Goal: Complete application form

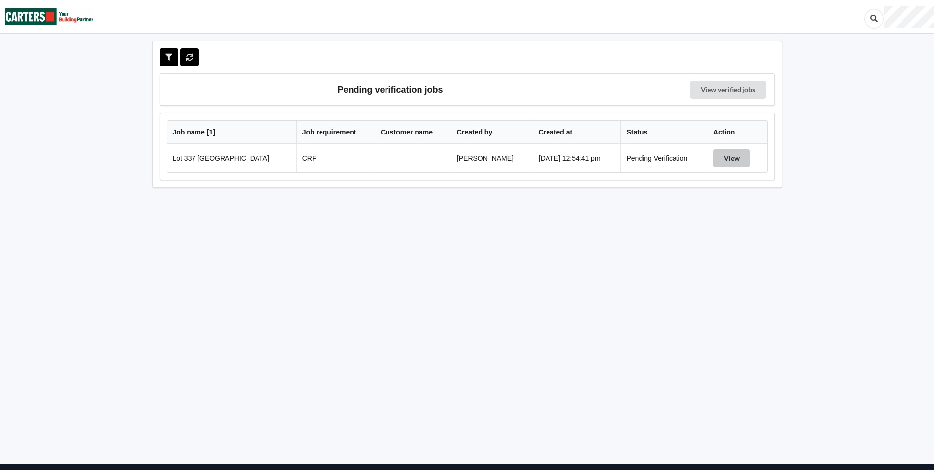
click at [731, 165] on button "View" at bounding box center [732, 158] width 36 height 18
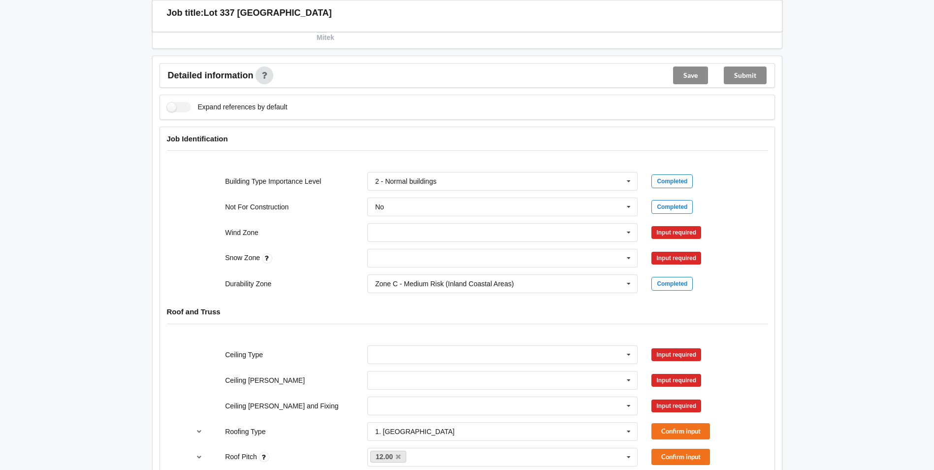
scroll to position [304, 0]
click at [621, 233] on input "text" at bounding box center [503, 234] width 270 height 18
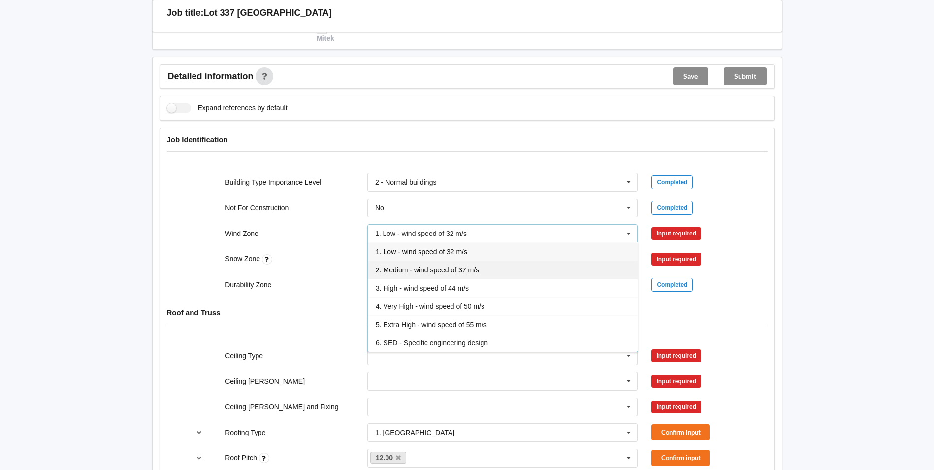
click at [481, 270] on div "2. Medium - wind speed of 37 m/s" at bounding box center [503, 270] width 270 height 18
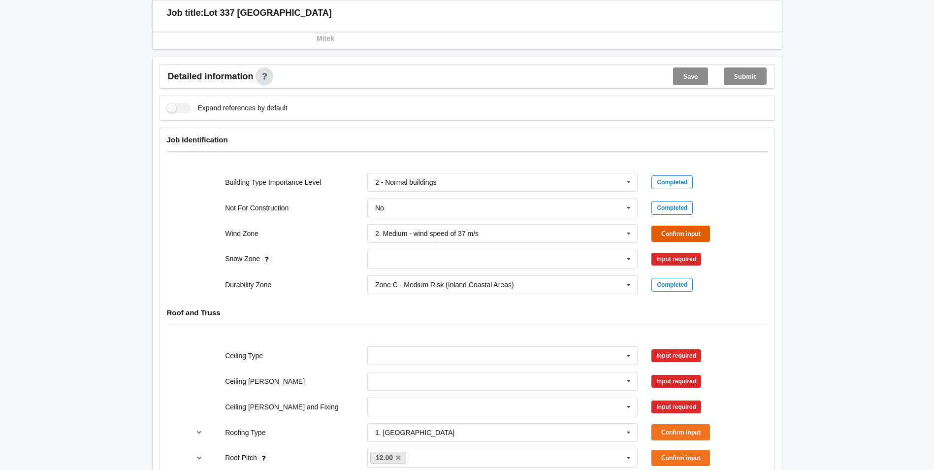
click at [663, 235] on button "Confirm input" at bounding box center [681, 234] width 59 height 16
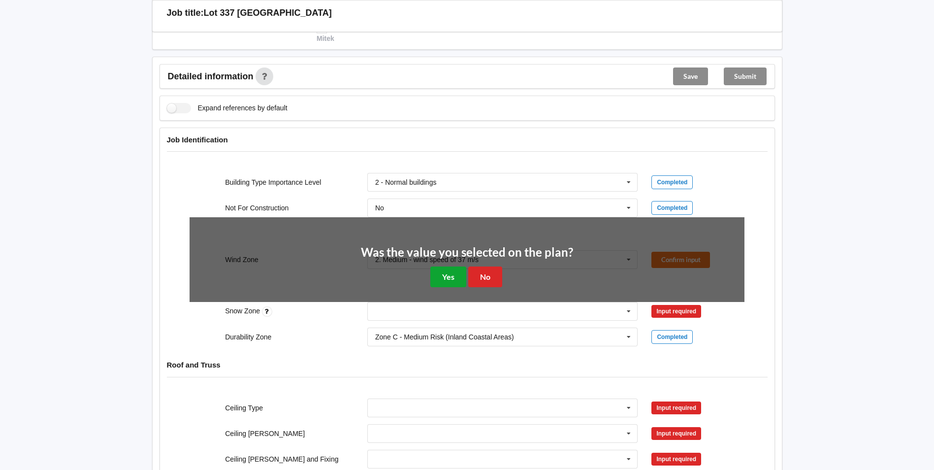
click at [430, 281] on div "Was the value you selected on the plan? Yes No" at bounding box center [467, 266] width 212 height 41
click at [441, 277] on button "Yes" at bounding box center [449, 276] width 36 height 20
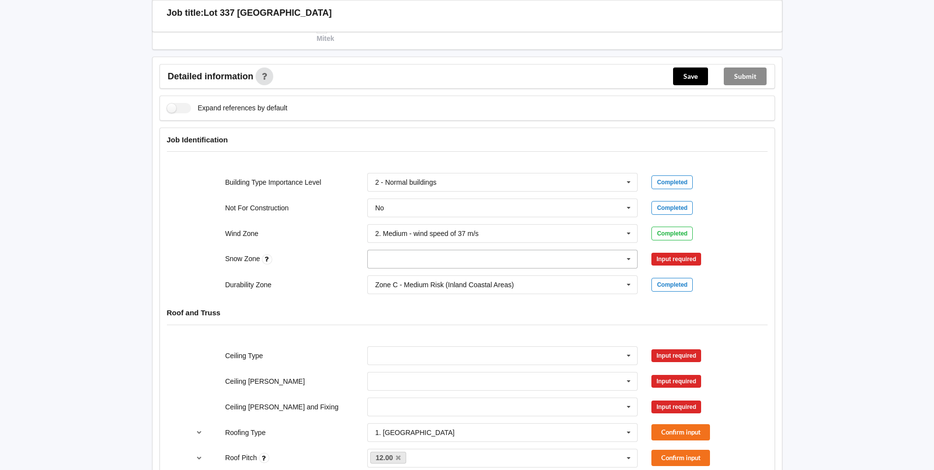
click at [448, 258] on input "text" at bounding box center [503, 259] width 270 height 18
click at [397, 294] on div "N1" at bounding box center [503, 295] width 270 height 18
click at [693, 261] on button "Confirm input" at bounding box center [681, 259] width 59 height 16
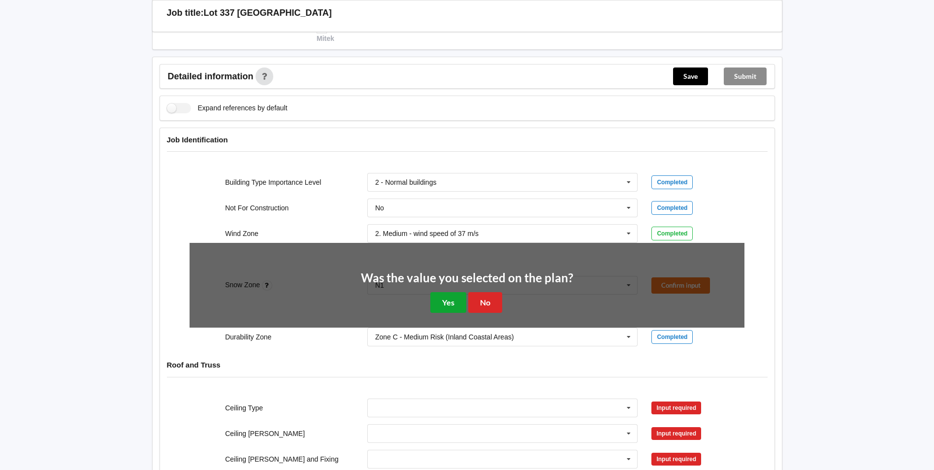
click at [444, 301] on button "Yes" at bounding box center [449, 302] width 36 height 20
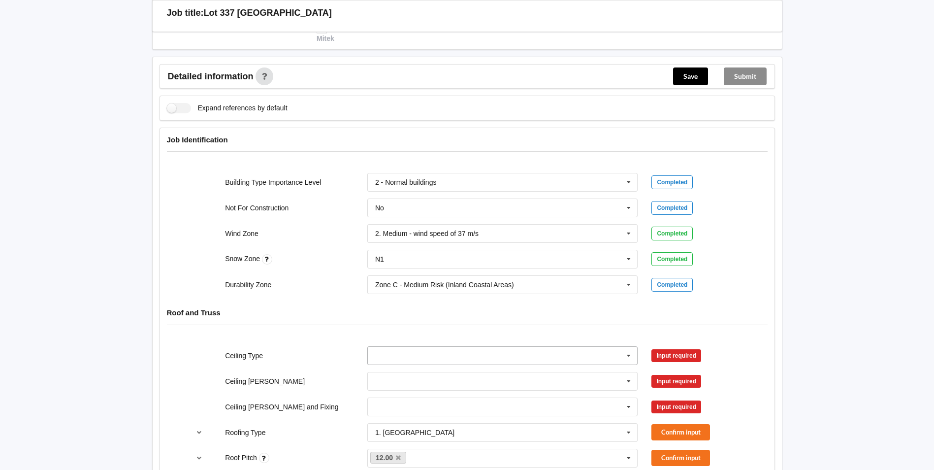
click at [484, 354] on input "text" at bounding box center [503, 356] width 270 height 18
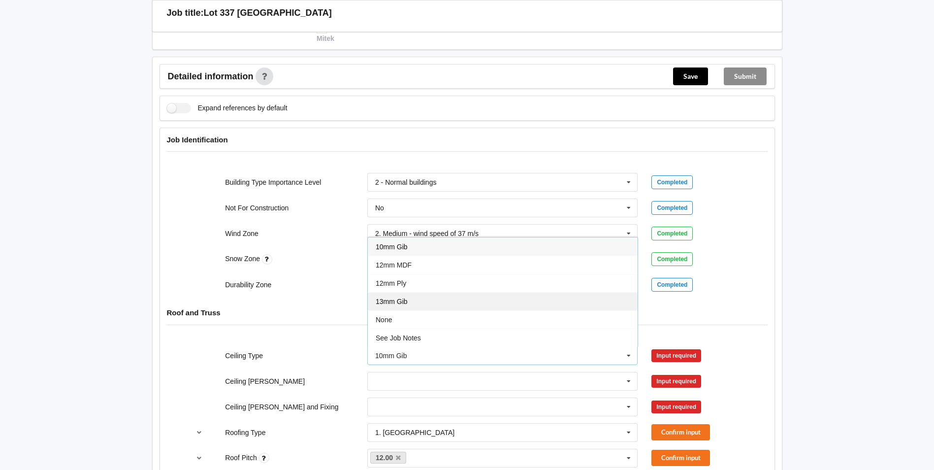
click at [414, 300] on div "13mm Gib" at bounding box center [503, 301] width 270 height 18
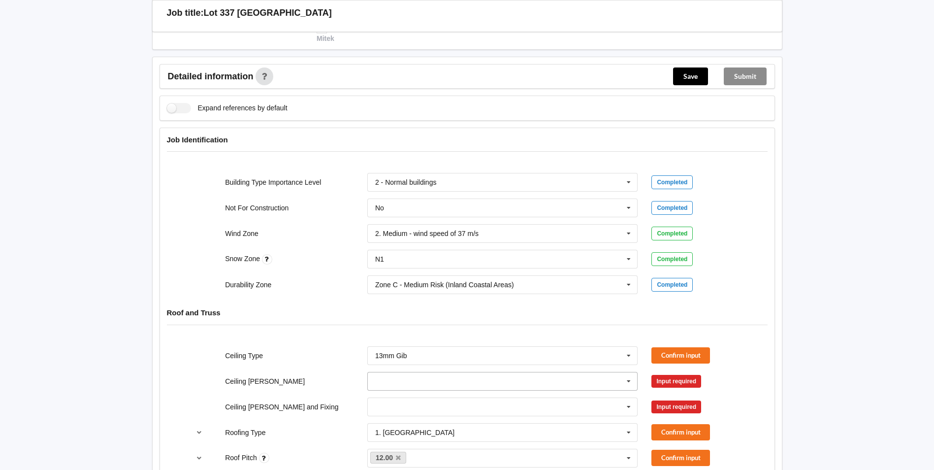
click at [556, 388] on input "text" at bounding box center [503, 381] width 270 height 18
click at [426, 436] on div "600mm" at bounding box center [503, 436] width 270 height 18
click at [691, 350] on button "Confirm input" at bounding box center [681, 355] width 59 height 16
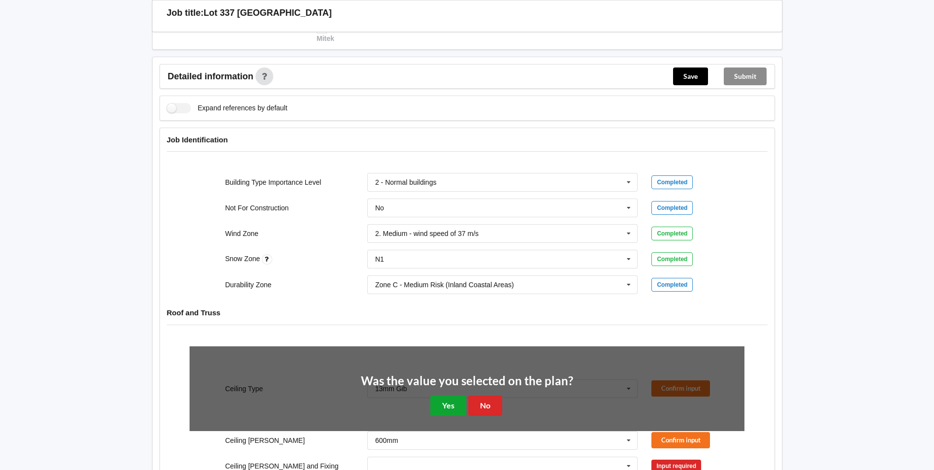
click at [454, 401] on button "Yes" at bounding box center [449, 406] width 36 height 20
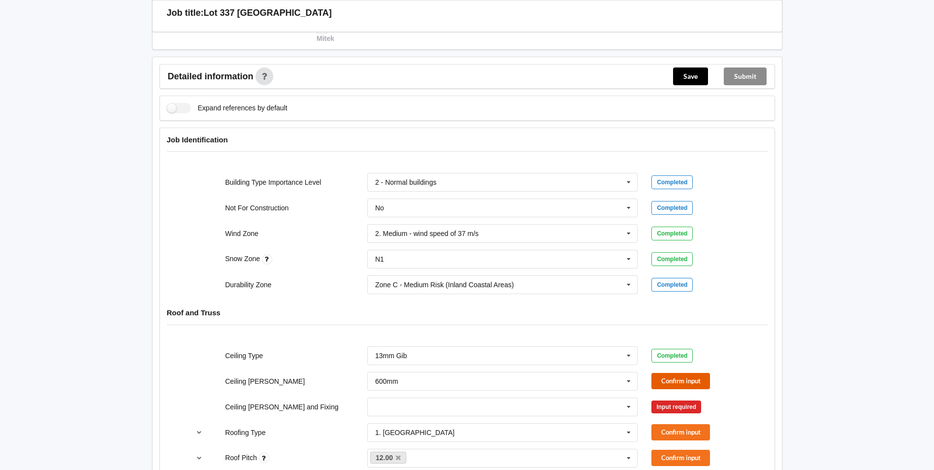
click at [671, 383] on button "Confirm input" at bounding box center [681, 381] width 59 height 16
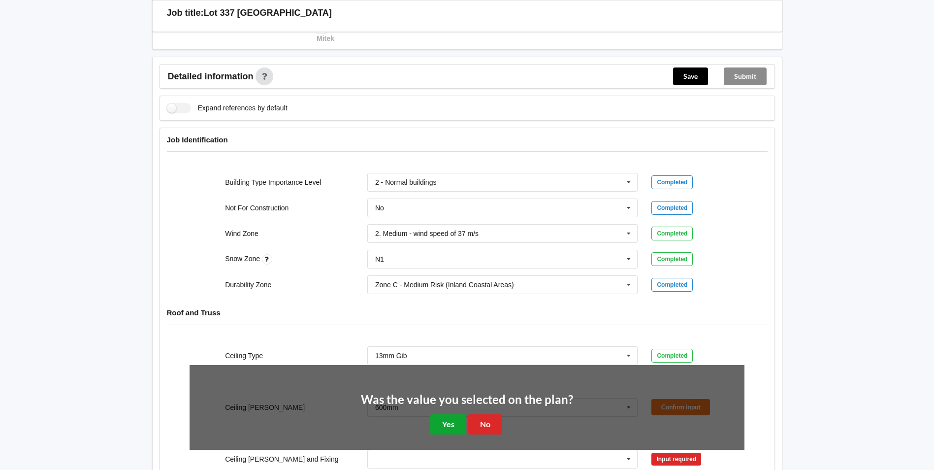
click at [445, 425] on button "Yes" at bounding box center [449, 424] width 36 height 20
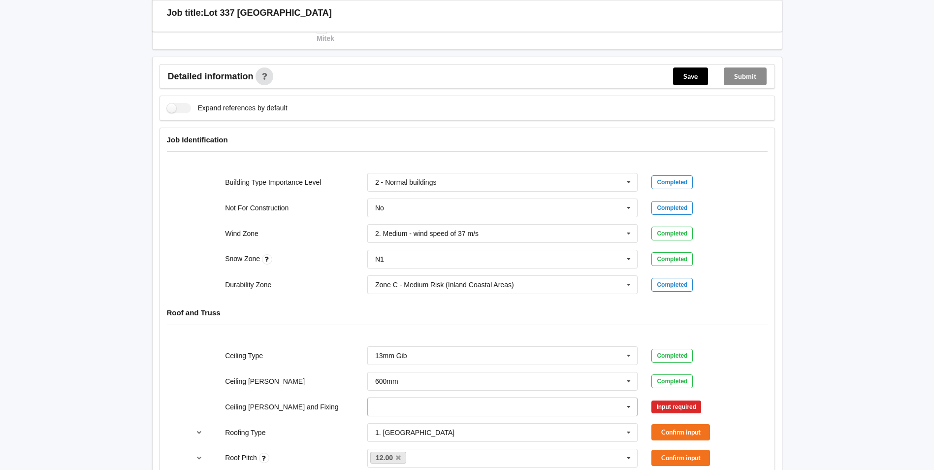
click at [625, 408] on icon at bounding box center [629, 407] width 15 height 18
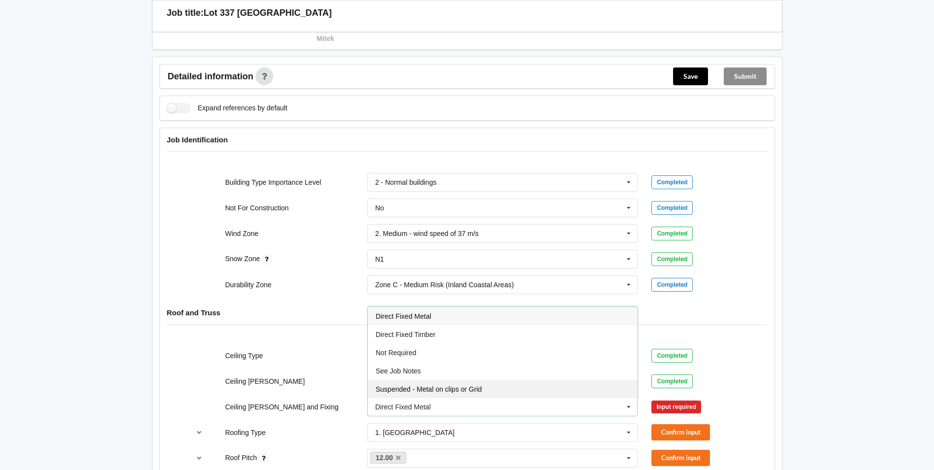
click at [502, 390] on div "Suspended - Metal on clips or Grid" at bounding box center [503, 389] width 270 height 18
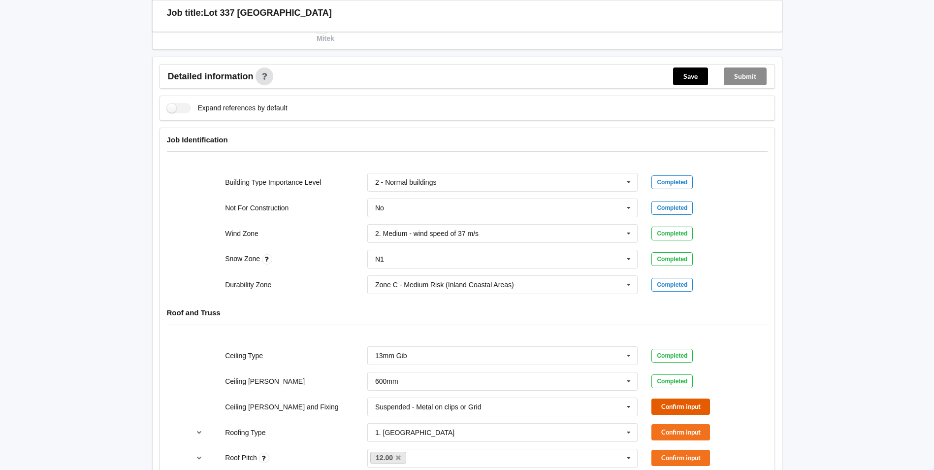
click at [667, 406] on button "Confirm input" at bounding box center [681, 406] width 59 height 16
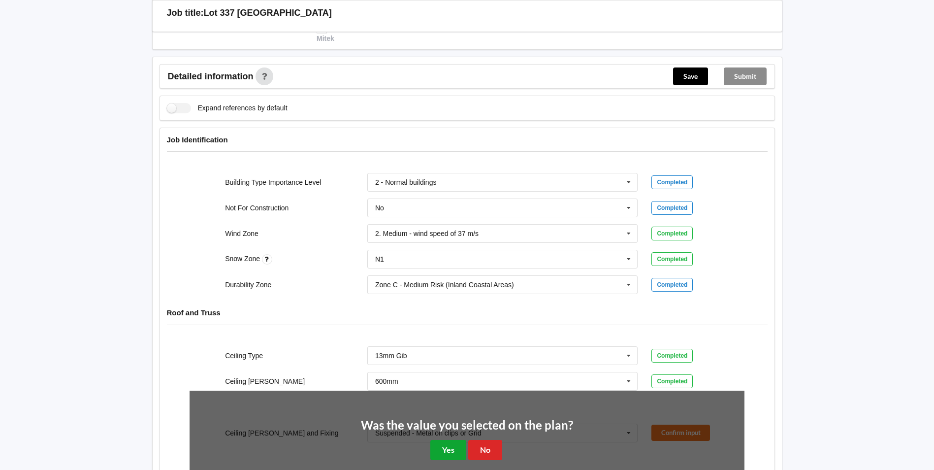
click at [449, 446] on button "Yes" at bounding box center [449, 450] width 36 height 20
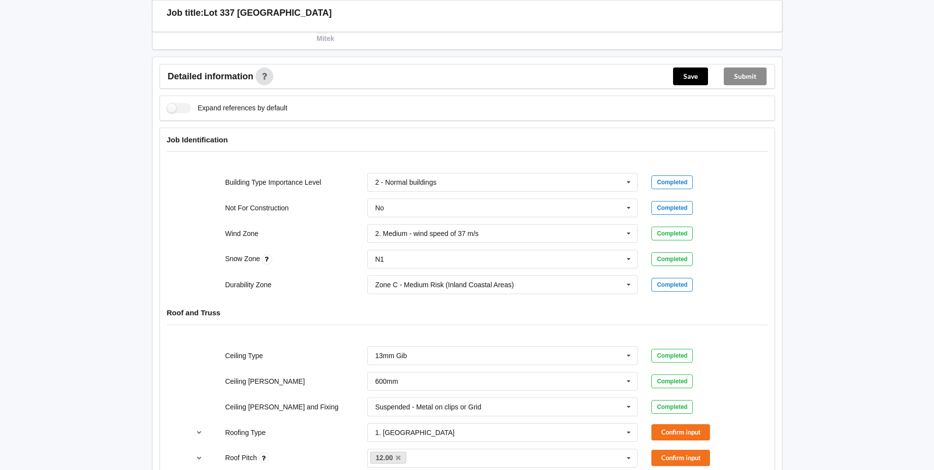
click at [678, 442] on div "Roof Pitch 12.00 None Confirm input" at bounding box center [467, 458] width 569 height 33
click at [675, 427] on button "Confirm input" at bounding box center [681, 432] width 59 height 16
click at [676, 459] on button "Confirm input" at bounding box center [681, 458] width 59 height 16
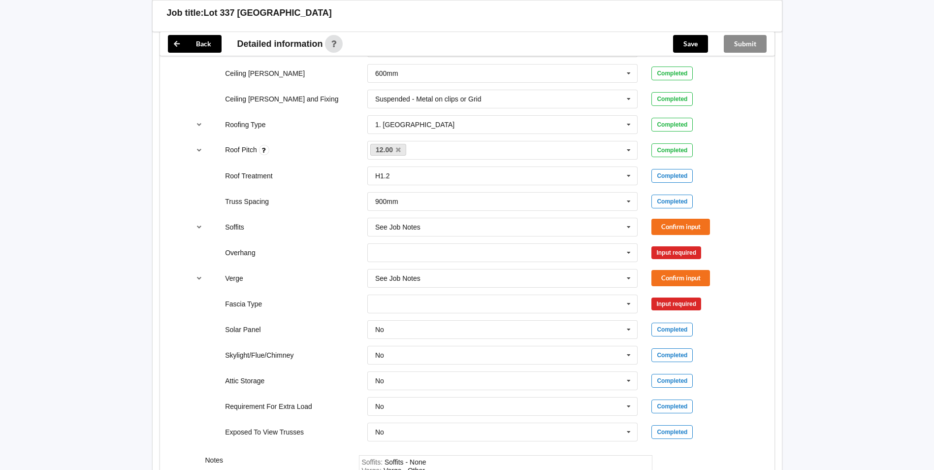
scroll to position [609, 0]
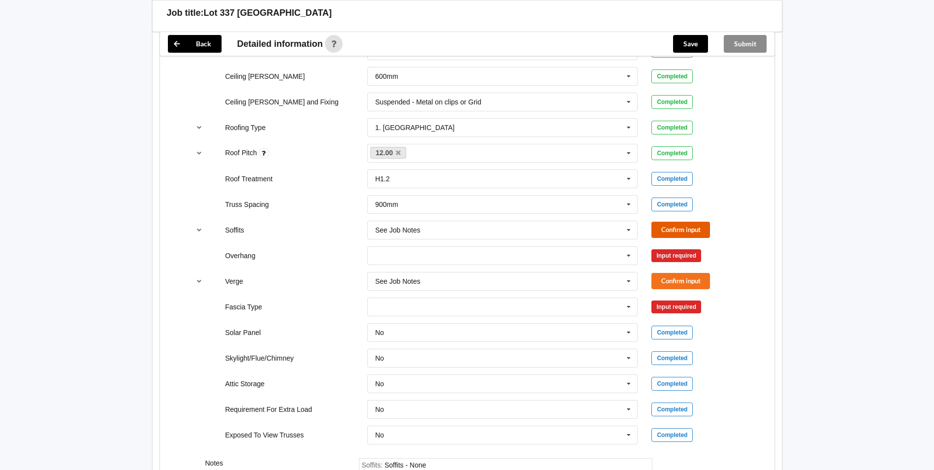
click at [662, 228] on button "Confirm input" at bounding box center [681, 230] width 59 height 16
click at [625, 259] on icon at bounding box center [629, 256] width 15 height 18
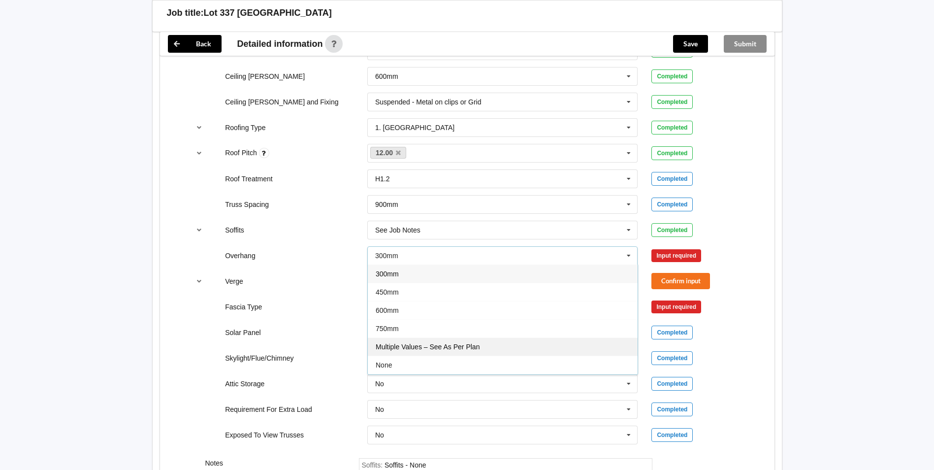
click at [480, 341] on div "Multiple Values – See As Per Plan" at bounding box center [503, 346] width 270 height 18
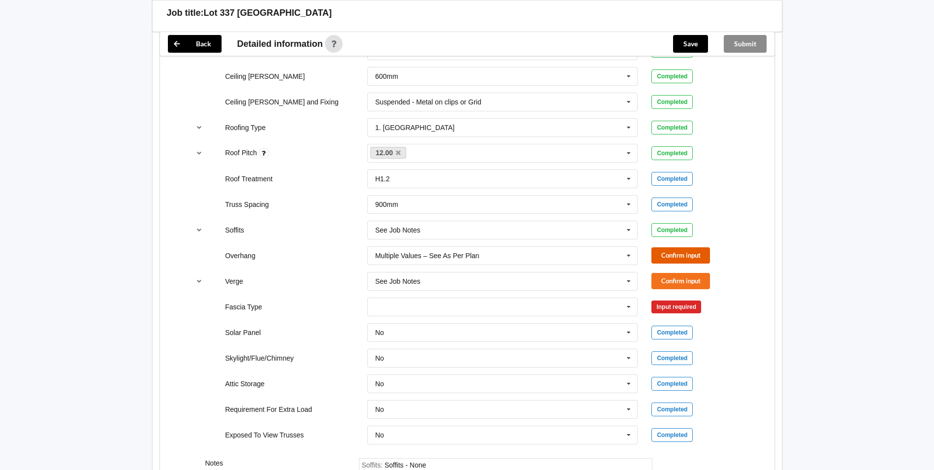
click at [662, 251] on button "Confirm input" at bounding box center [681, 255] width 59 height 16
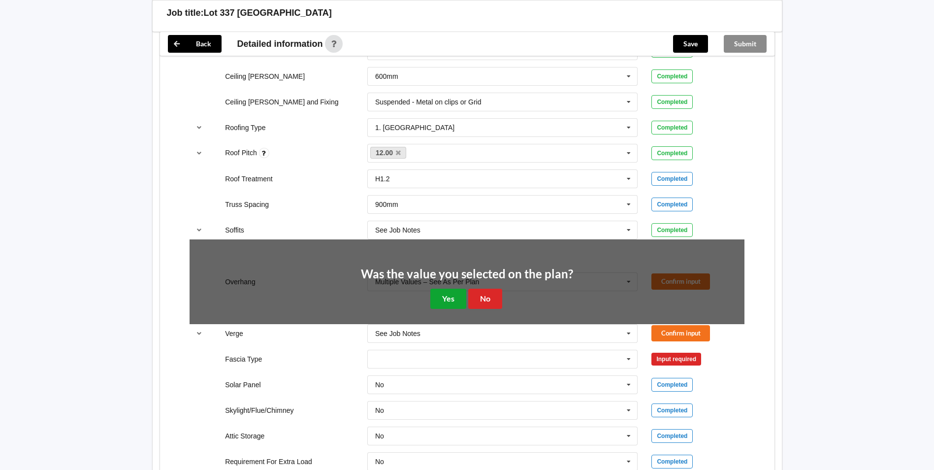
click at [434, 297] on button "Yes" at bounding box center [449, 299] width 36 height 20
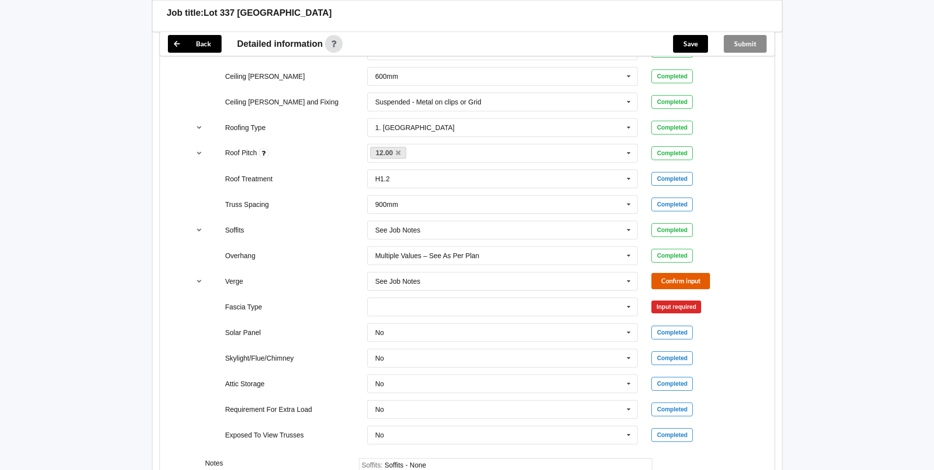
click at [673, 282] on button "Confirm input" at bounding box center [681, 281] width 59 height 16
click at [627, 307] on icon at bounding box center [629, 307] width 15 height 18
click at [639, 409] on div "No No Yes" at bounding box center [503, 409] width 285 height 33
click at [633, 310] on icon at bounding box center [629, 307] width 15 height 18
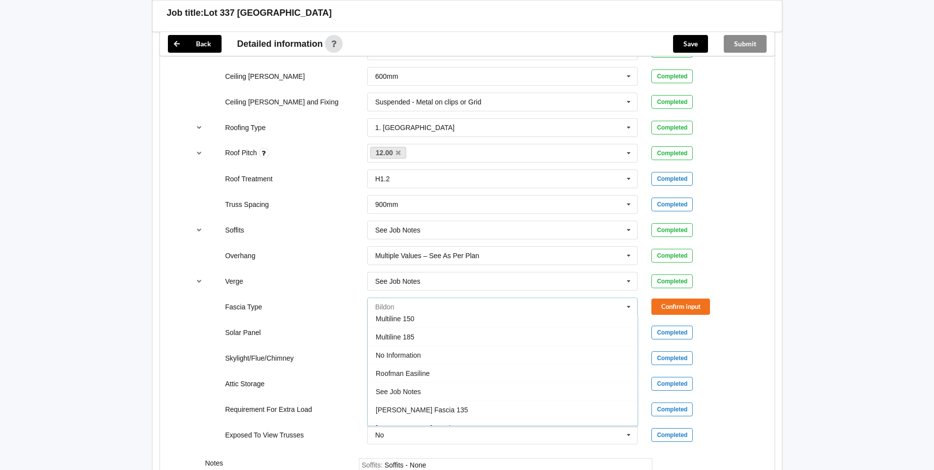
scroll to position [294, 0]
click at [467, 395] on div "See Job Notes" at bounding box center [503, 395] width 270 height 18
click at [694, 304] on button "Confirm input" at bounding box center [681, 306] width 59 height 16
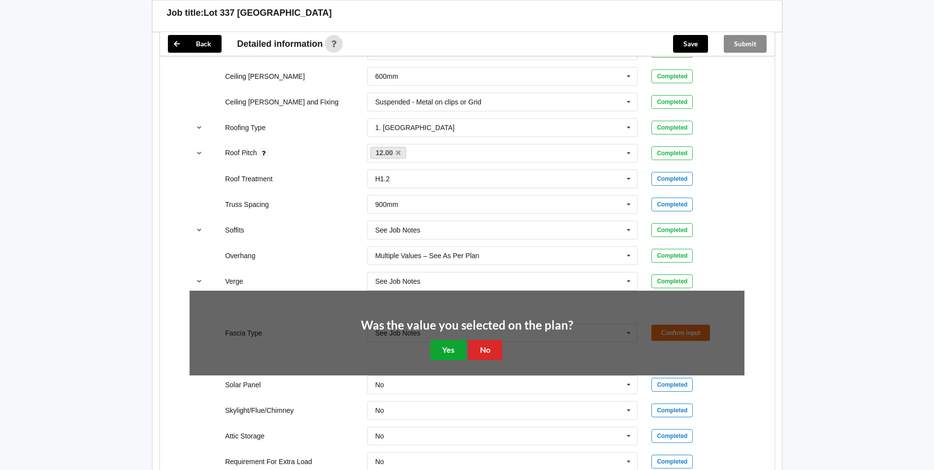
click at [444, 349] on button "Yes" at bounding box center [449, 350] width 36 height 20
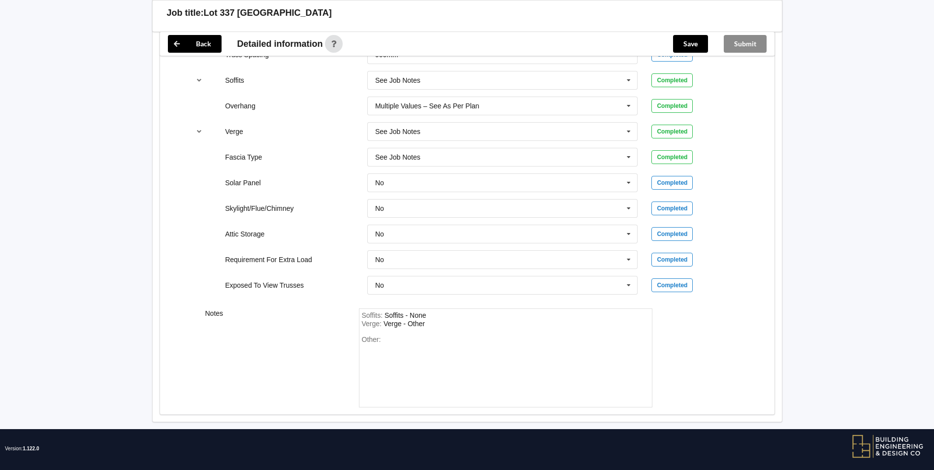
scroll to position [767, 0]
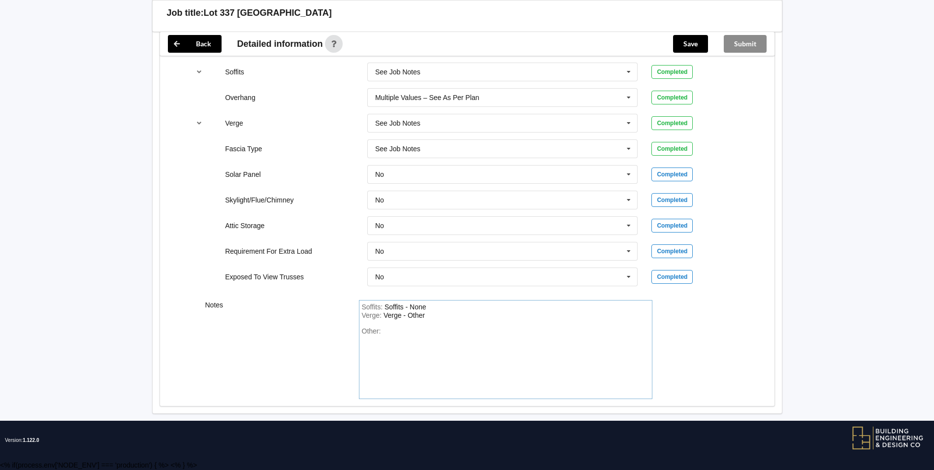
click at [400, 333] on div "Other:" at bounding box center [506, 361] width 288 height 69
click at [689, 43] on button "Save" at bounding box center [690, 44] width 35 height 18
click at [750, 43] on button "Submit" at bounding box center [745, 44] width 43 height 18
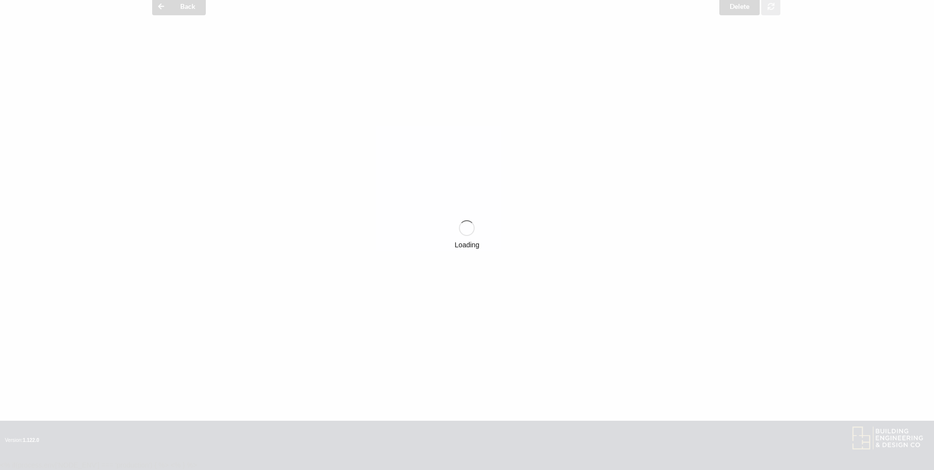
scroll to position [722, 0]
